Goal: Information Seeking & Learning: Learn about a topic

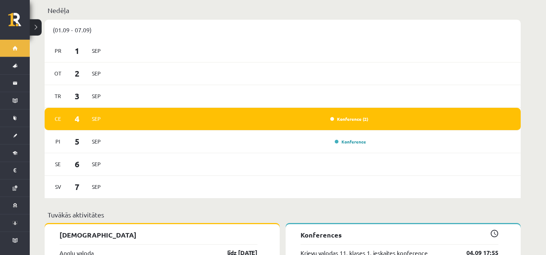
scroll to position [471, 0]
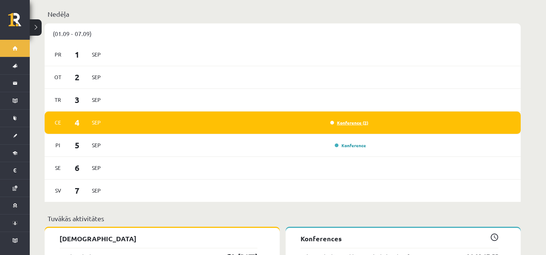
click at [363, 120] on link "Konference (2)" at bounding box center [349, 123] width 38 height 6
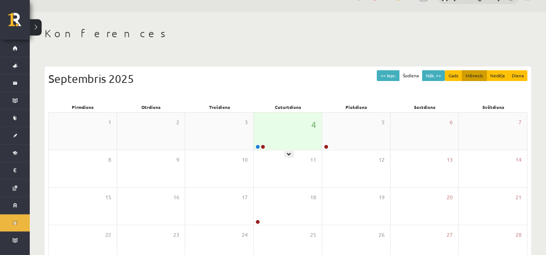
scroll to position [39, 0]
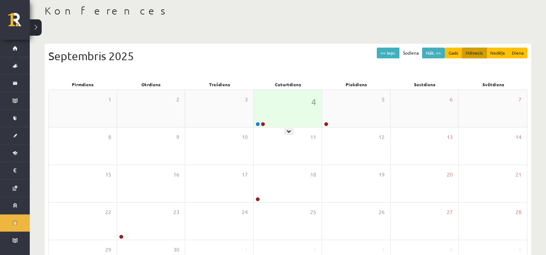
click at [274, 120] on div "4" at bounding box center [288, 108] width 68 height 37
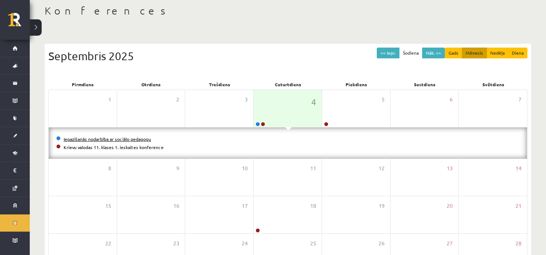
click at [136, 139] on link "Iepazīšanās nodarbība ar sociālo pedagogu" at bounding box center [107, 139] width 87 height 6
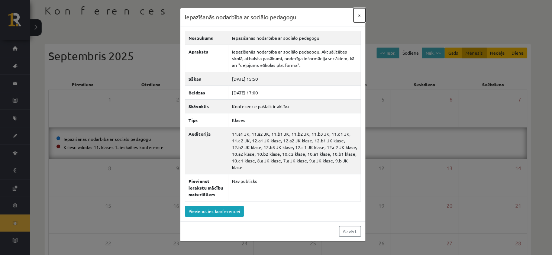
click at [360, 13] on button "×" at bounding box center [360, 15] width 12 height 14
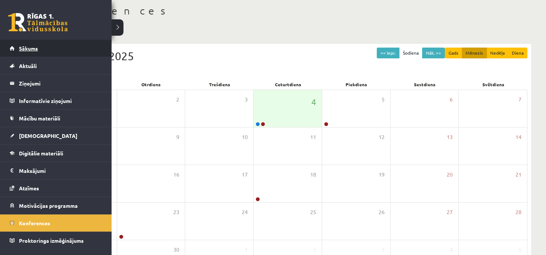
click at [90, 48] on link "Sākums" at bounding box center [56, 48] width 93 height 17
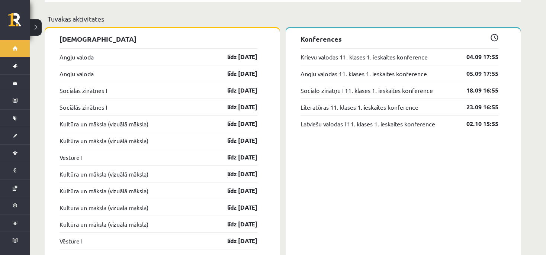
scroll to position [681, 0]
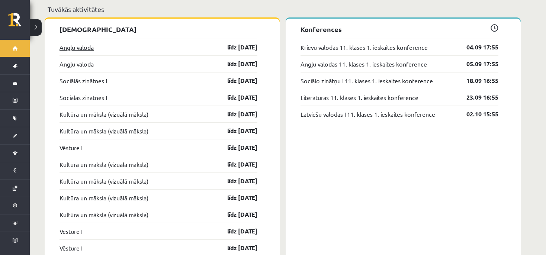
click at [91, 43] on link "Angļu valoda" at bounding box center [77, 47] width 34 height 9
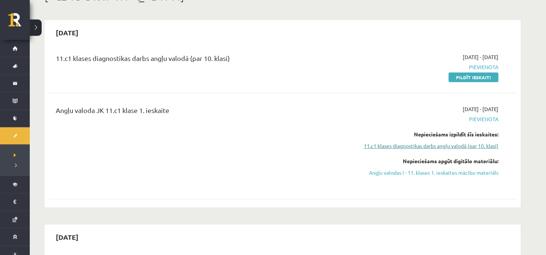
scroll to position [39, 0]
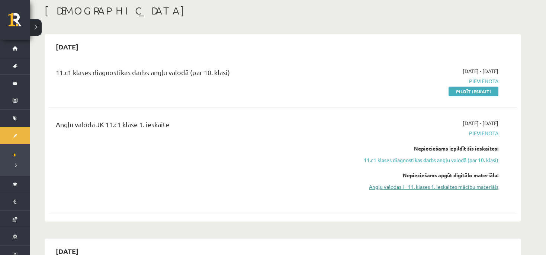
click at [479, 184] on link "Angļu valodas I - 11. klases 1. ieskaites mācību materiāls" at bounding box center [428, 187] width 140 height 8
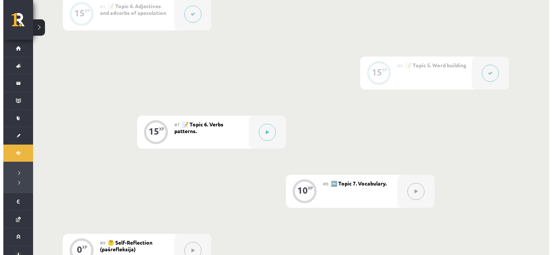
scroll to position [484, 0]
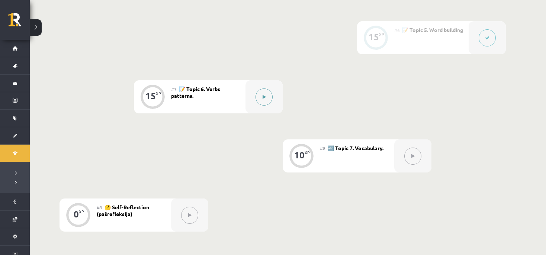
click at [264, 97] on icon at bounding box center [264, 97] width 3 height 4
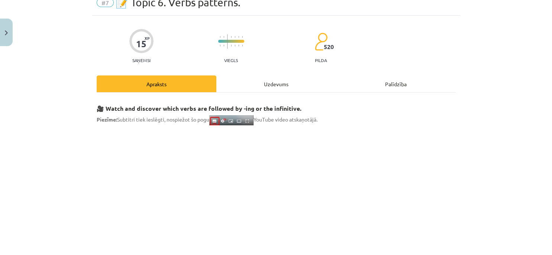
scroll to position [0, 0]
